Goal: Task Accomplishment & Management: Use online tool/utility

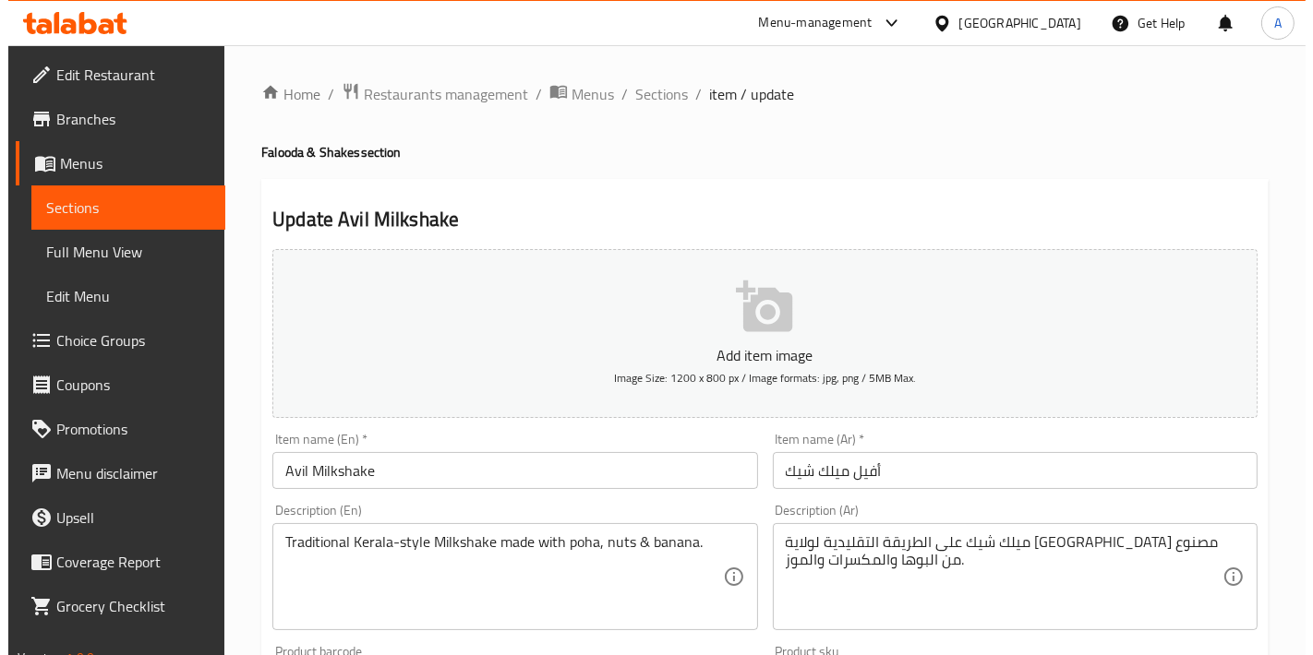
scroll to position [29, 0]
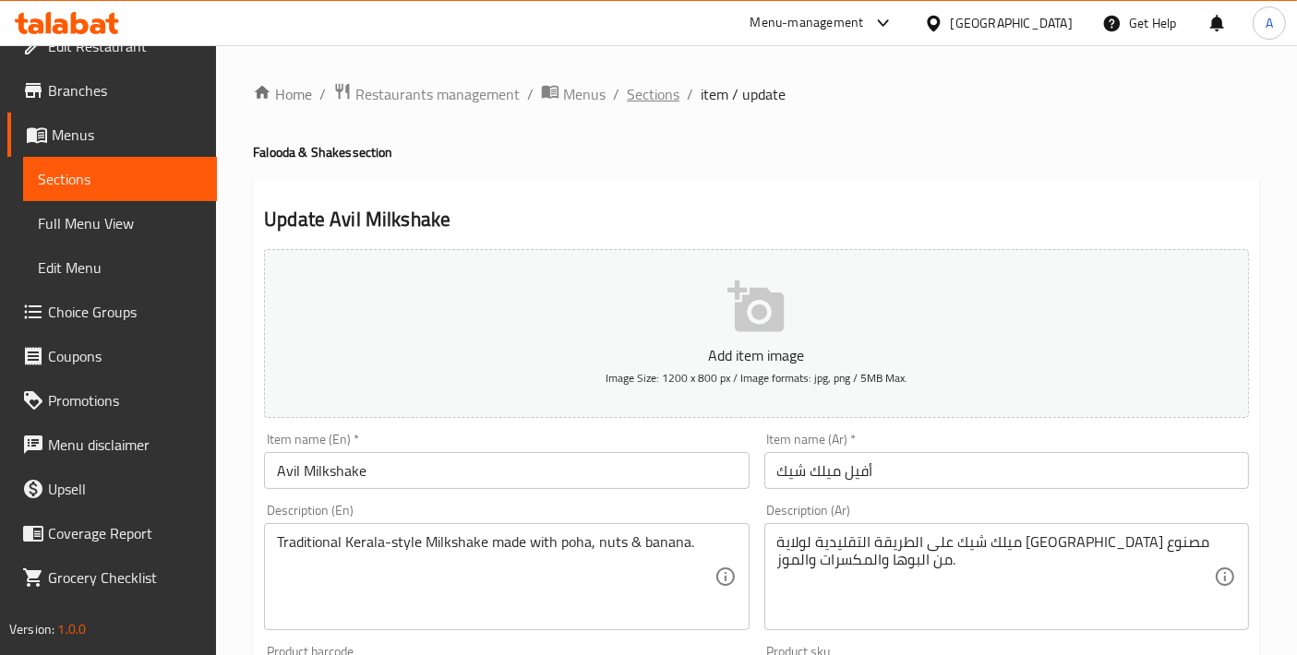
click at [666, 99] on span "Sections" at bounding box center [653, 94] width 53 height 22
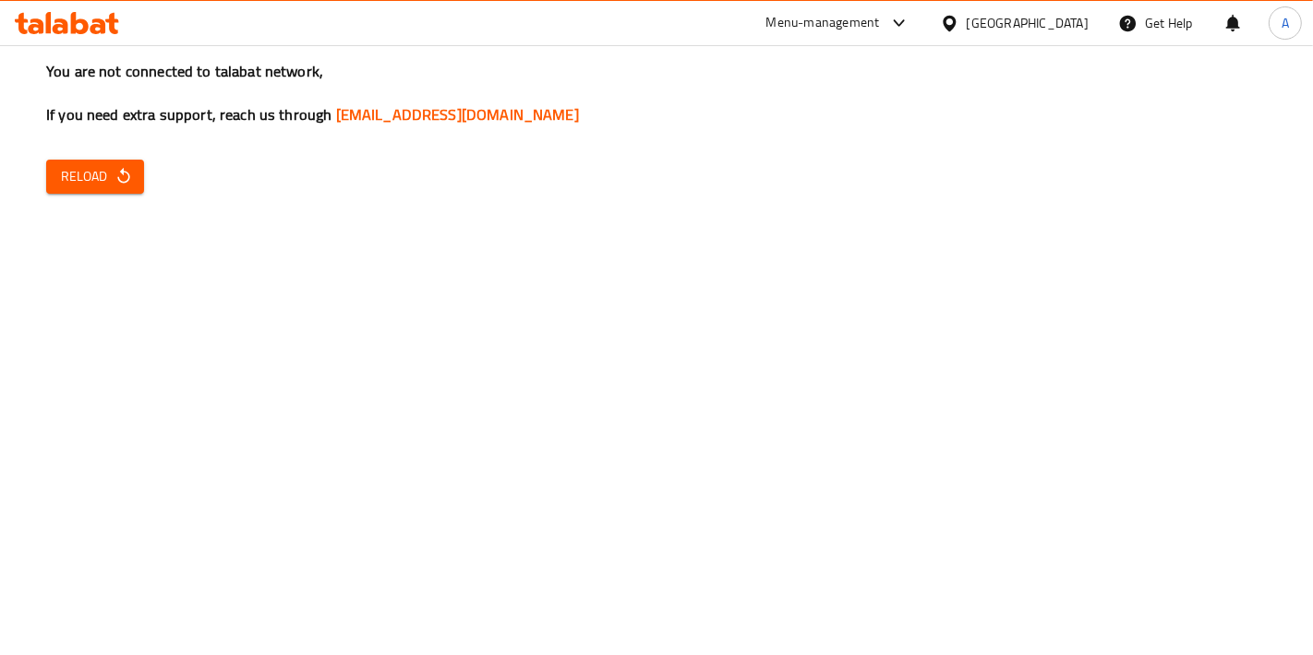
click at [66, 182] on span "Reload" at bounding box center [95, 176] width 68 height 23
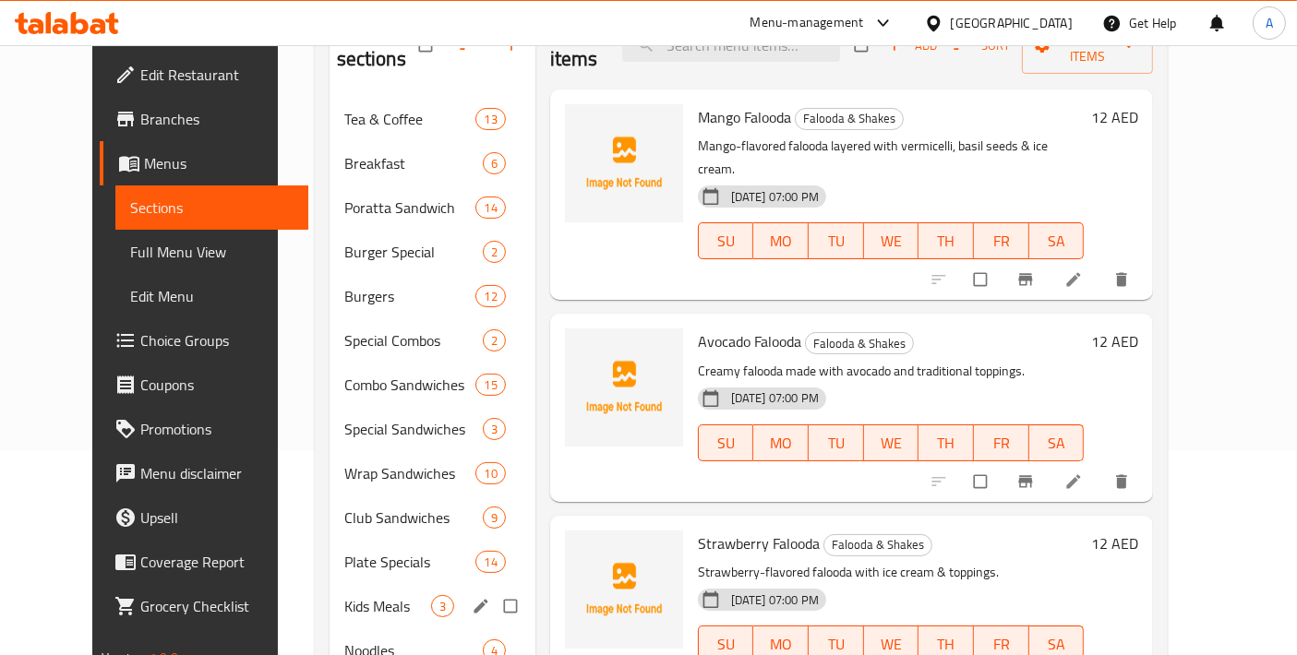
scroll to position [410, 0]
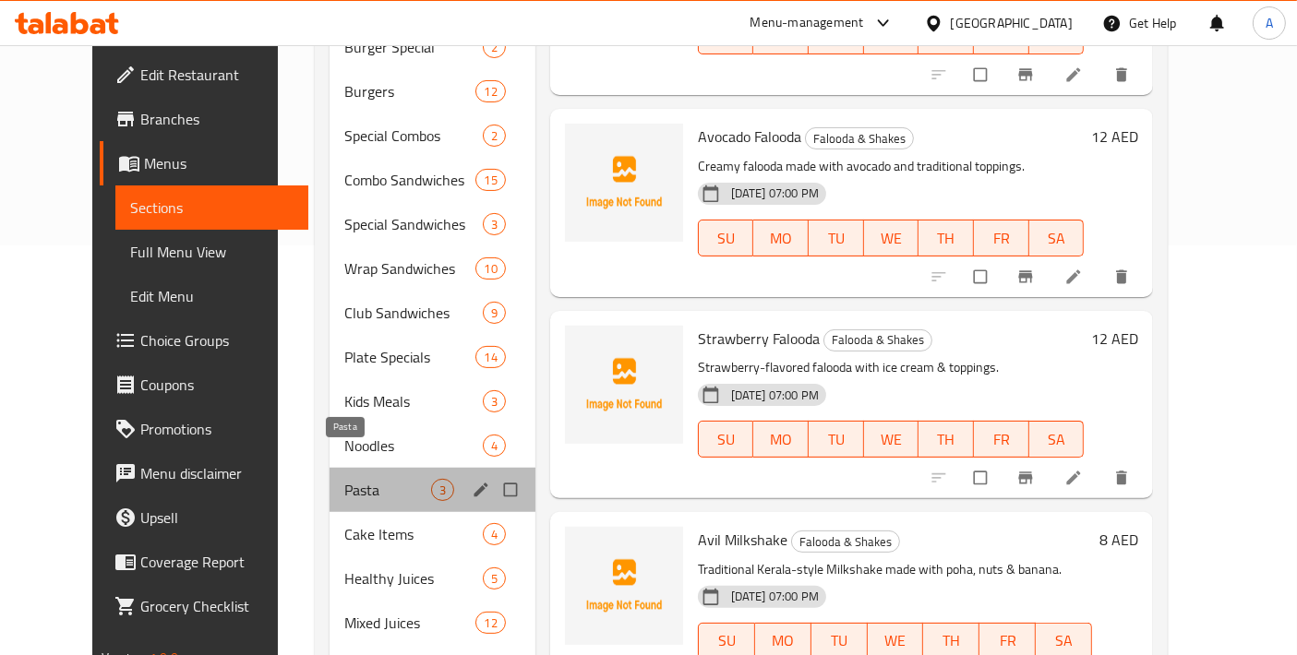
click at [344, 479] on span "Pasta" at bounding box center [387, 490] width 87 height 22
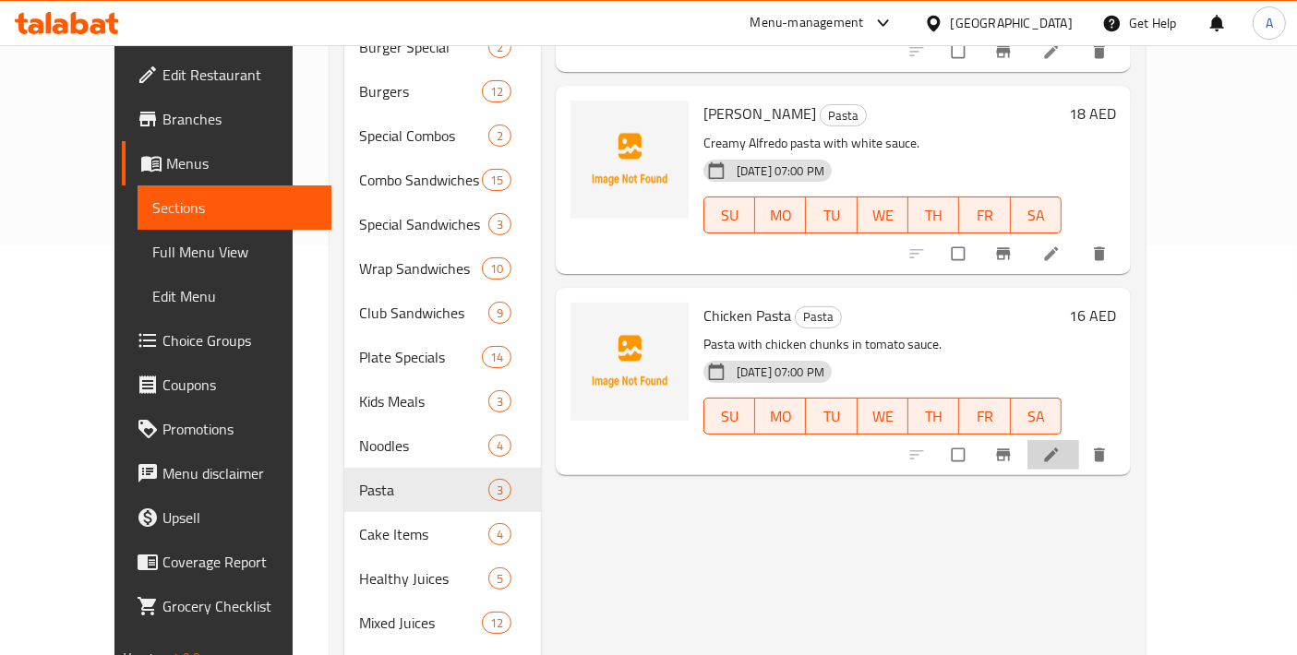
click at [1061, 446] on icon at bounding box center [1051, 455] width 18 height 18
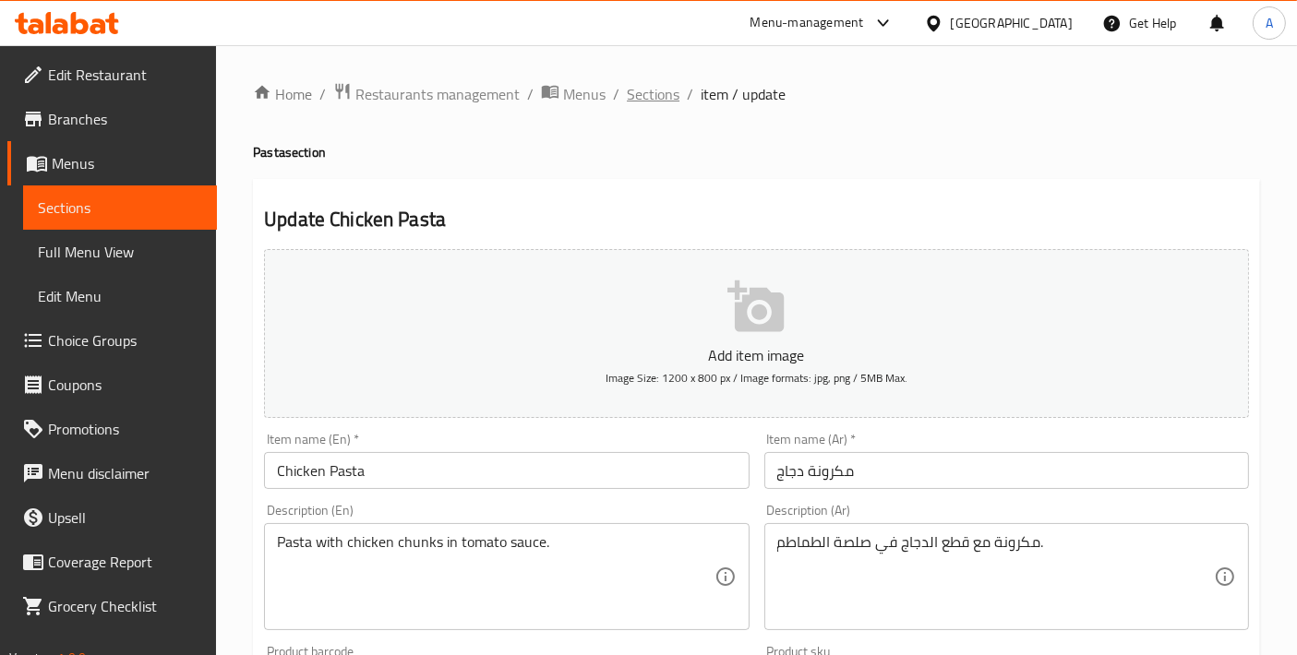
click at [635, 96] on span "Sections" at bounding box center [653, 94] width 53 height 22
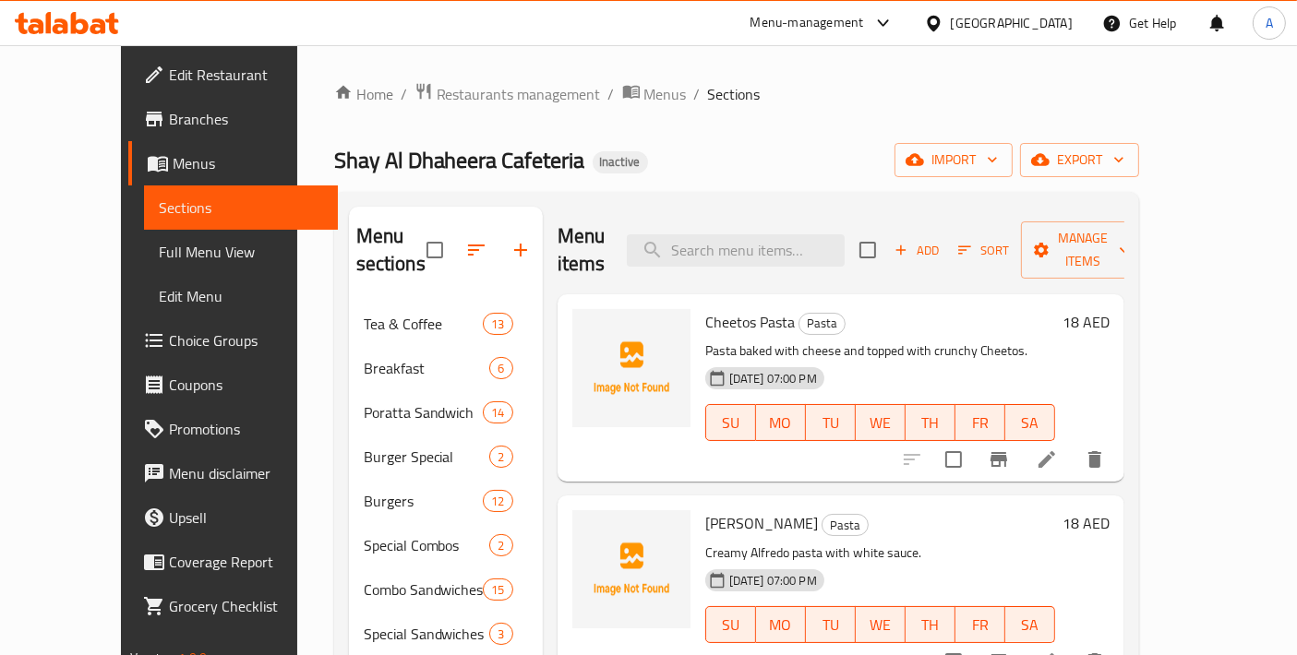
click at [159, 251] on span "Full Menu View" at bounding box center [241, 252] width 164 height 22
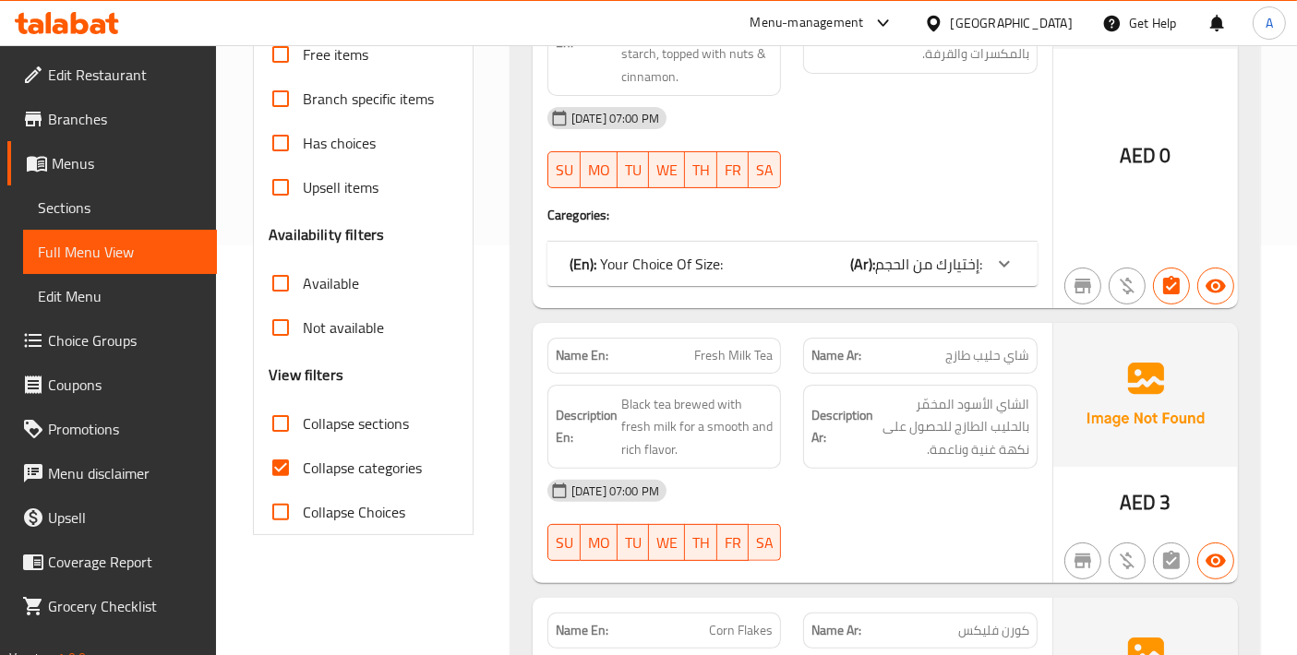
scroll to position [615, 0]
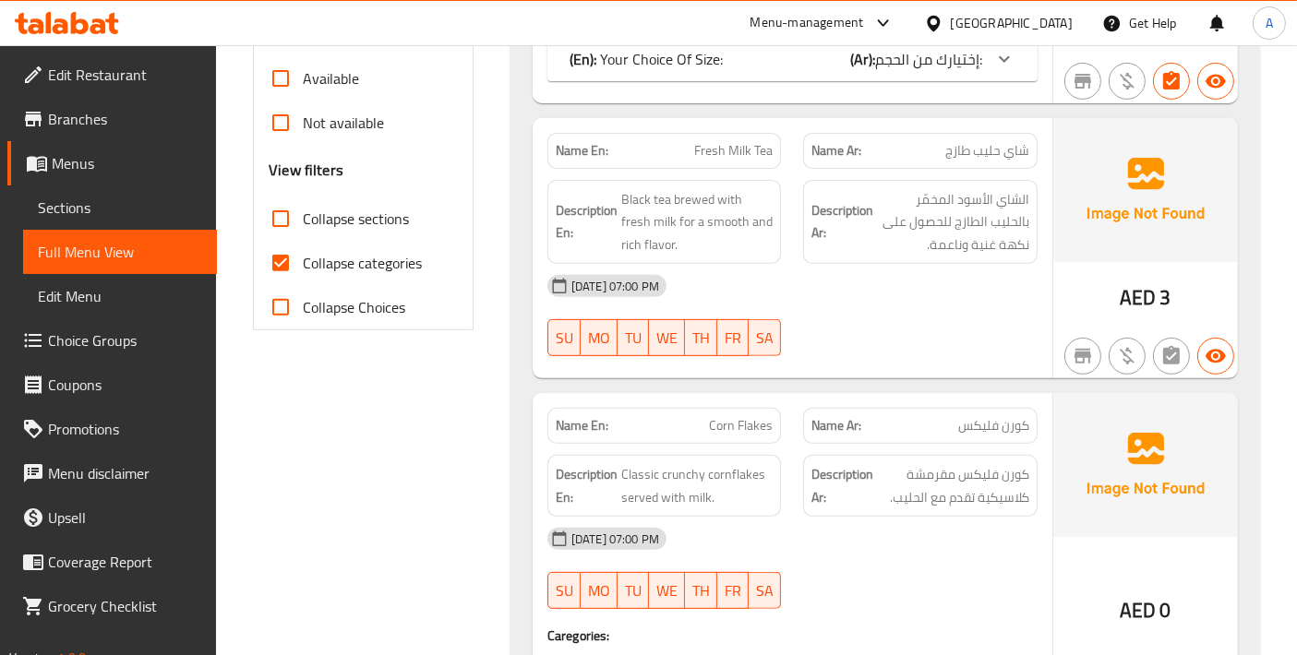
click at [274, 269] on input "Collapse categories" at bounding box center [280, 263] width 44 height 44
checkbox input "false"
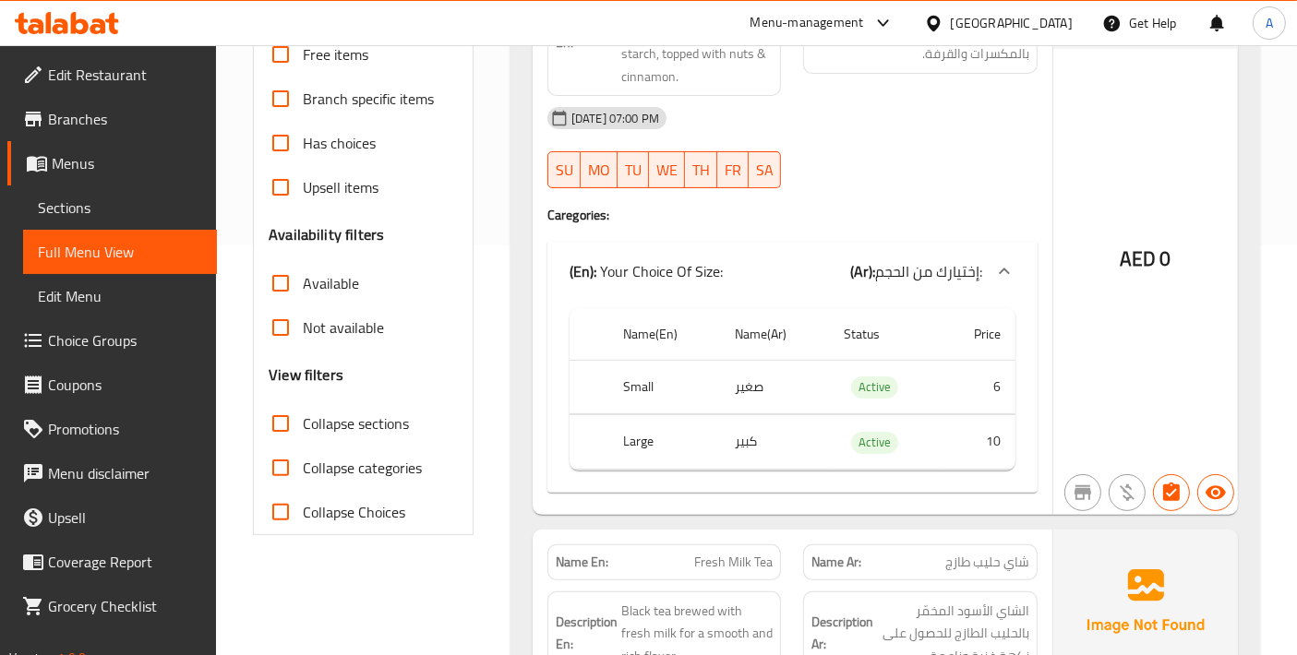
scroll to position [0, 0]
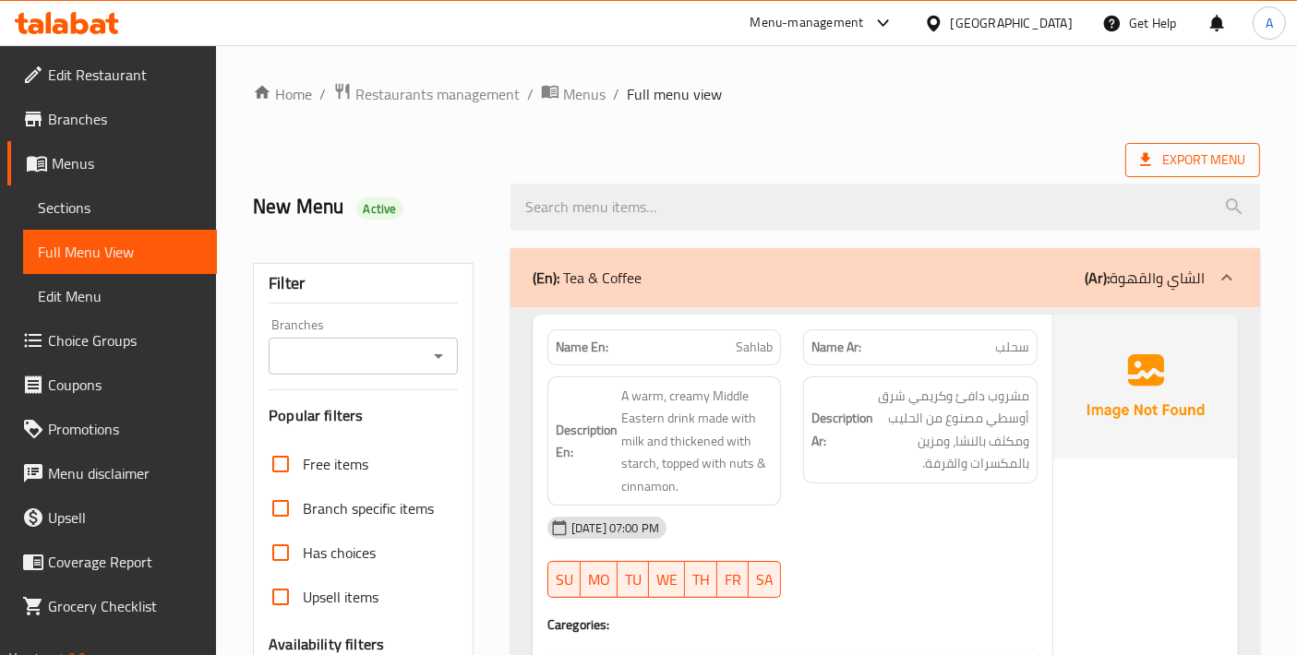
click at [1169, 164] on span "Export Menu" at bounding box center [1192, 160] width 105 height 23
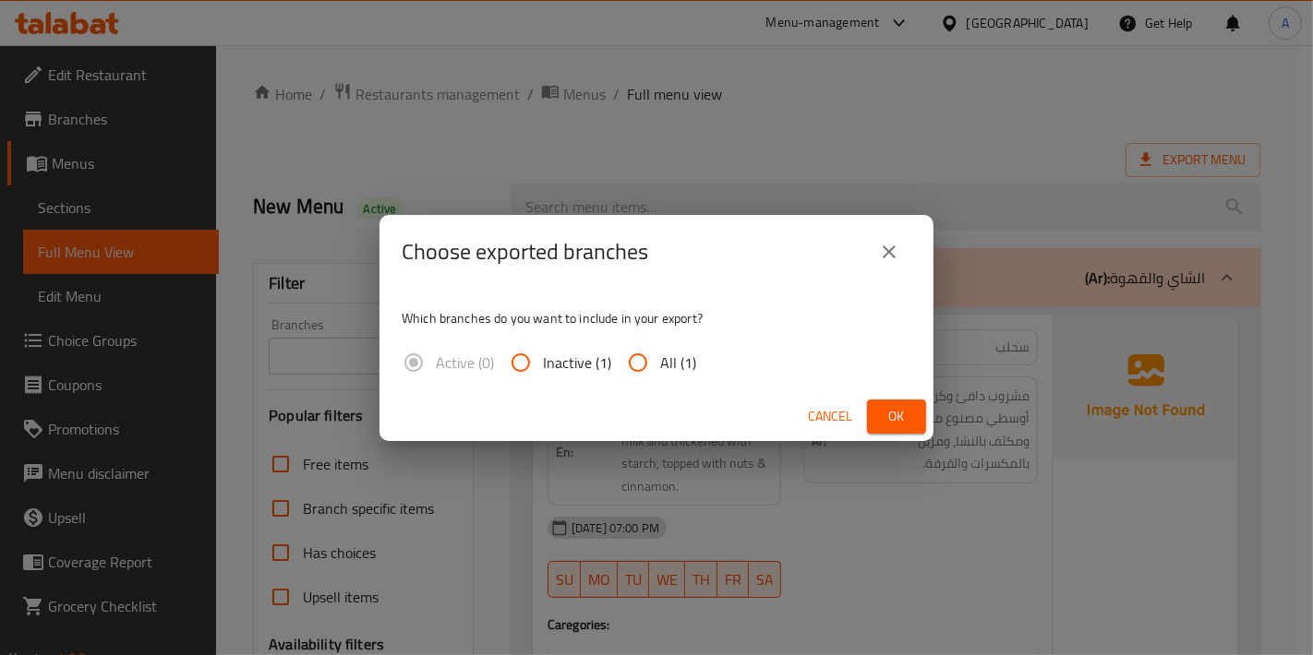
click at [681, 352] on span "All (1)" at bounding box center [678, 363] width 36 height 22
click at [660, 350] on input "All (1)" at bounding box center [638, 363] width 44 height 44
radio input "true"
click at [880, 407] on button "Ok" at bounding box center [896, 417] width 59 height 34
